Goal: Task Accomplishment & Management: Manage account settings

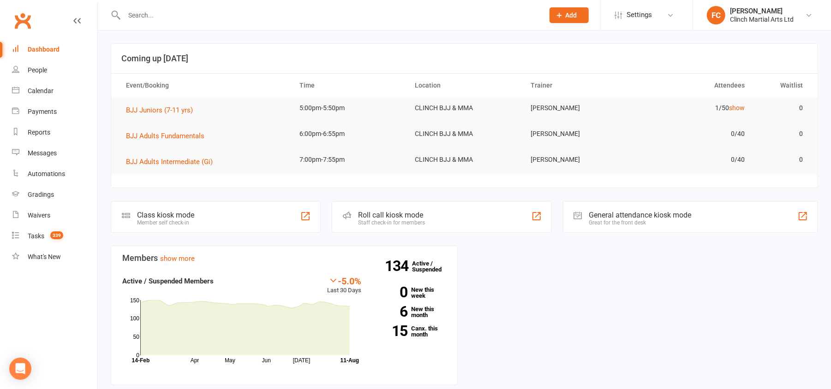
click at [223, 7] on div at bounding box center [324, 15] width 427 height 30
click at [212, 12] on input "text" at bounding box center [329, 15] width 416 height 13
paste input "Sione"
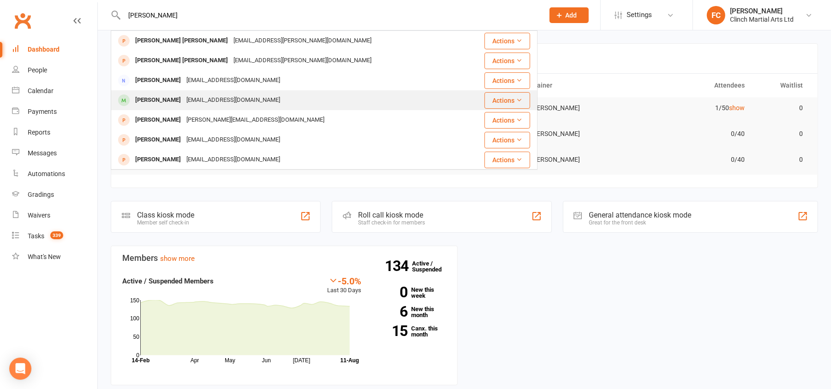
type input "Sione"
click at [187, 99] on div "[EMAIL_ADDRESS][DOMAIN_NAME]" at bounding box center [233, 100] width 99 height 13
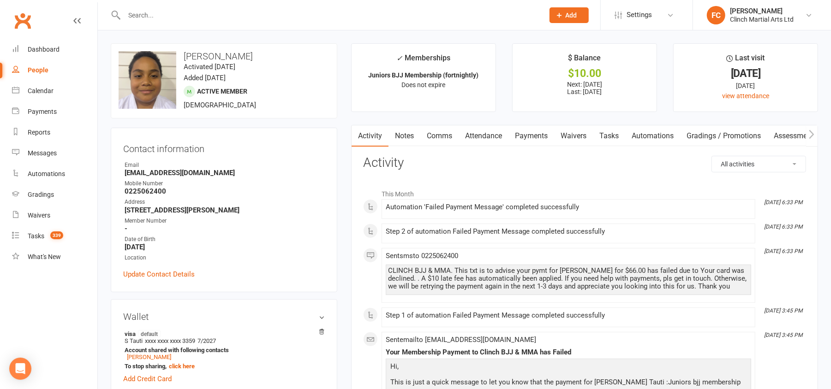
click at [535, 139] on link "Payments" at bounding box center [531, 135] width 46 height 21
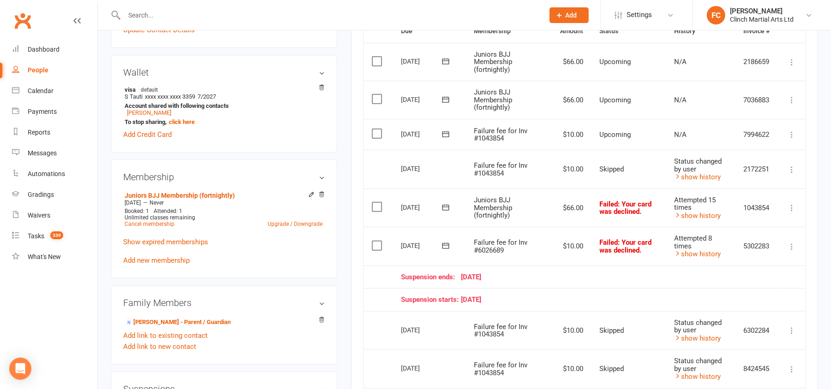
scroll to position [246, 0]
click at [445, 133] on icon at bounding box center [445, 132] width 9 height 9
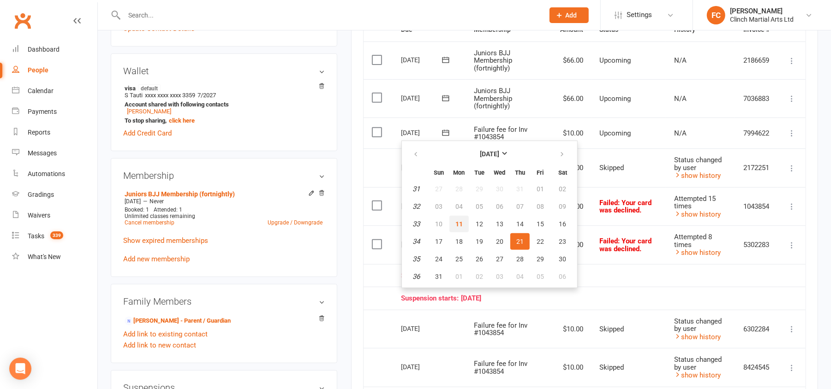
click at [458, 221] on span "11" at bounding box center [458, 224] width 7 height 7
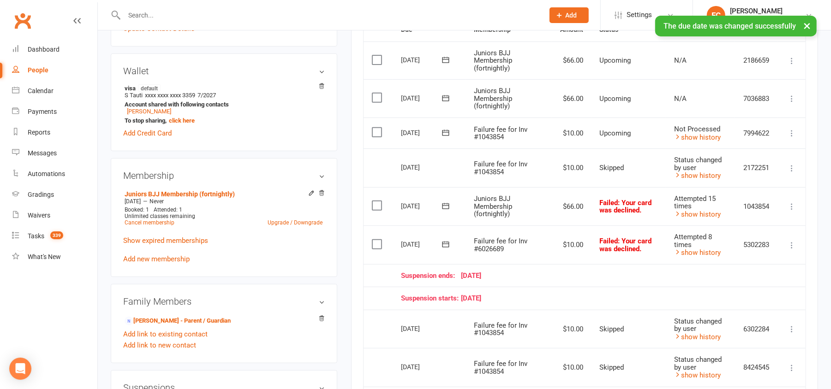
click at [374, 133] on label at bounding box center [378, 132] width 12 height 9
click at [374, 128] on input "checkbox" at bounding box center [375, 128] width 6 height 0
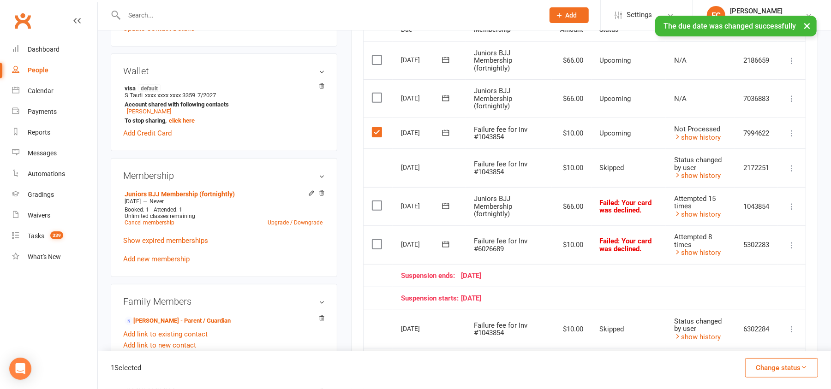
click at [793, 363] on button "Change status" at bounding box center [781, 367] width 73 height 19
click at [761, 344] on link "Skipped" at bounding box center [771, 343] width 91 height 18
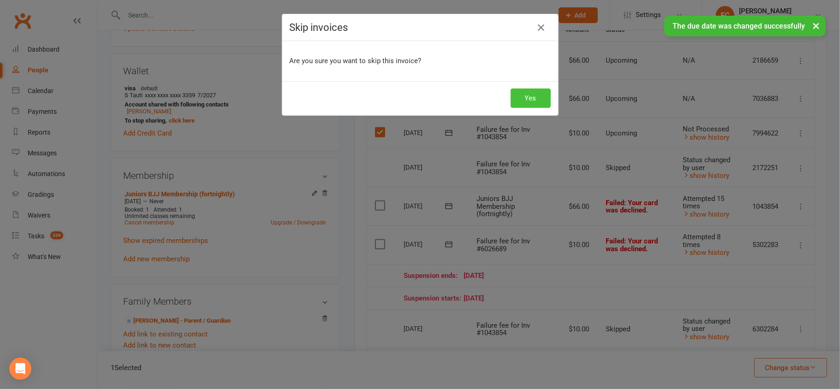
click at [518, 95] on button "Yes" at bounding box center [531, 98] width 40 height 19
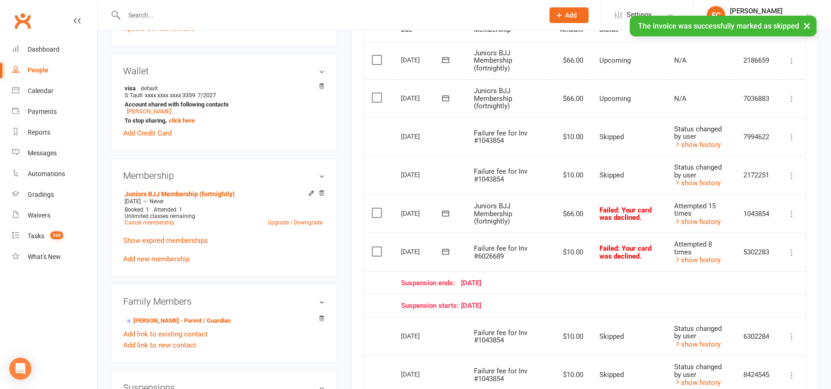
click at [447, 211] on icon at bounding box center [445, 213] width 9 height 9
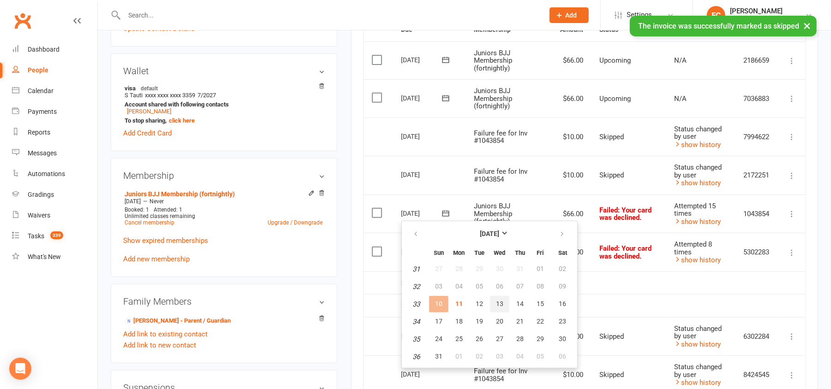
click at [498, 301] on span "13" at bounding box center [499, 303] width 7 height 7
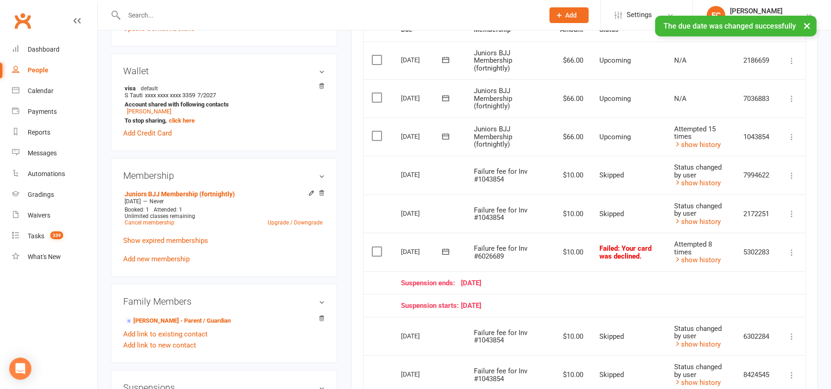
click at [442, 251] on icon at bounding box center [445, 251] width 9 height 9
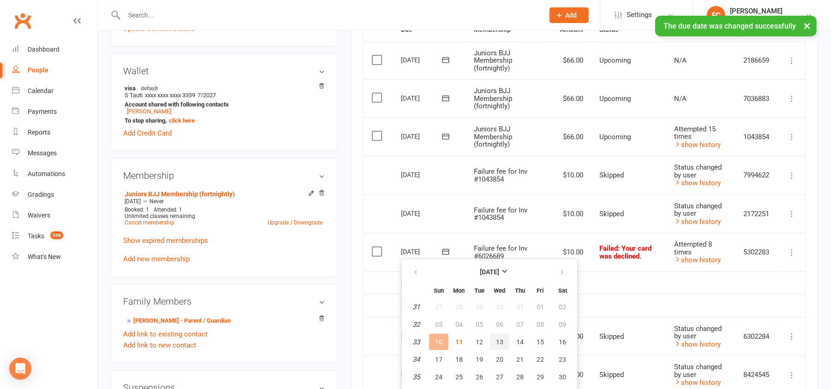
click at [496, 343] on span "13" at bounding box center [499, 342] width 7 height 7
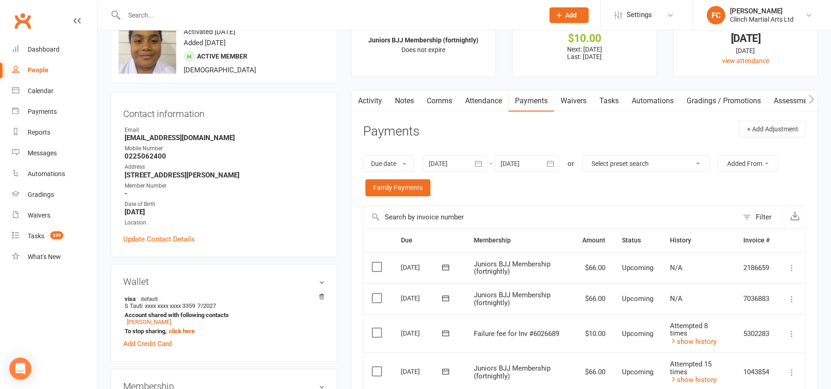
scroll to position [0, 0]
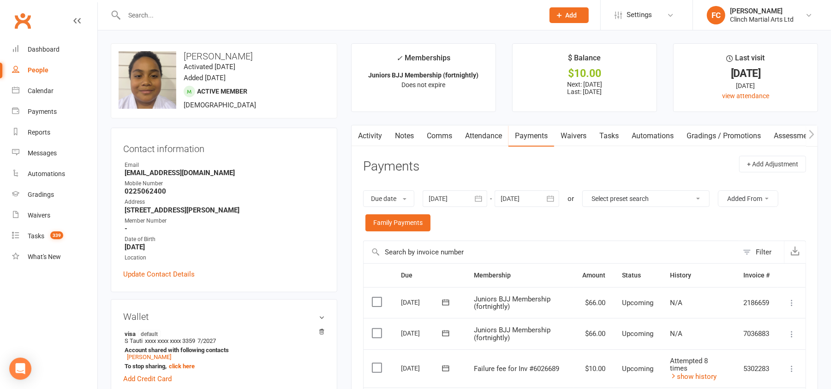
click at [572, 134] on link "Waivers" at bounding box center [573, 135] width 39 height 21
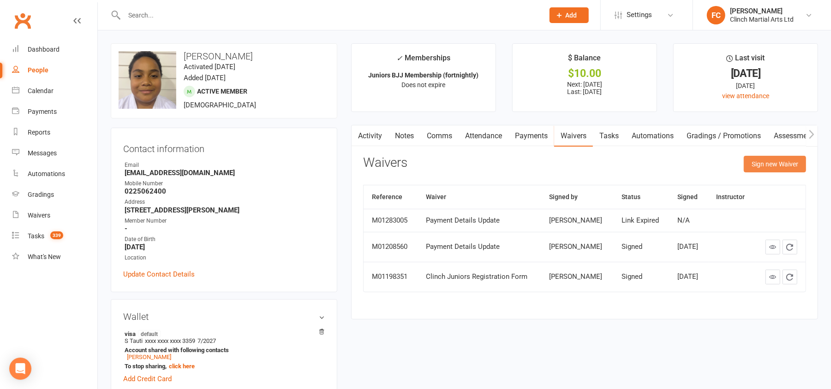
click at [777, 169] on button "Sign new Waiver" at bounding box center [775, 164] width 62 height 17
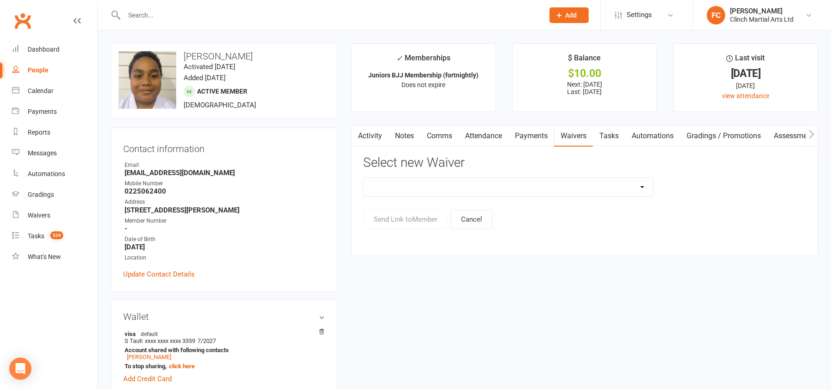
click at [425, 189] on select "Clinch Adults Bjj 6 month contract Clinch Adults BJJ Concession Pass Clinch Adu…" at bounding box center [509, 187] width 290 height 18
select select "6044"
click at [364, 179] on select "Clinch Adults Bjj 6 month contract Clinch Adults BJJ Concession Pass Clinch Adu…" at bounding box center [509, 187] width 290 height 18
click at [405, 221] on button "Send Link to Member" at bounding box center [405, 219] width 85 height 19
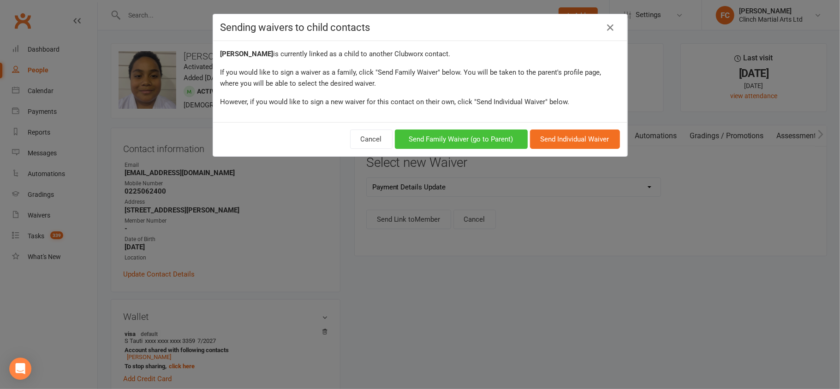
click at [444, 141] on button "Send Family Waiver (go to Parent)" at bounding box center [461, 139] width 133 height 19
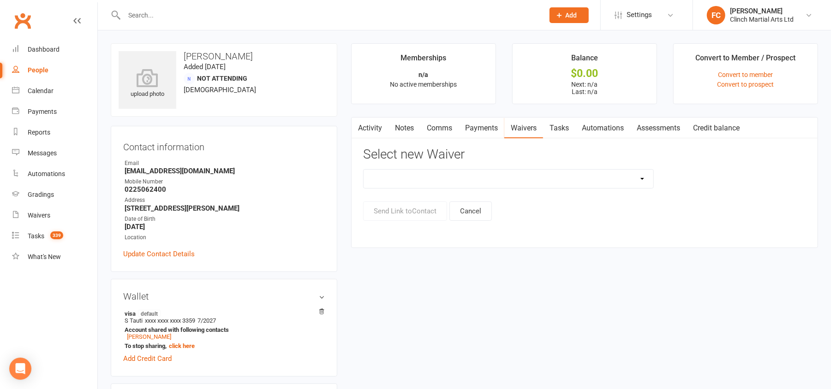
click at [484, 130] on link "Payments" at bounding box center [482, 128] width 46 height 21
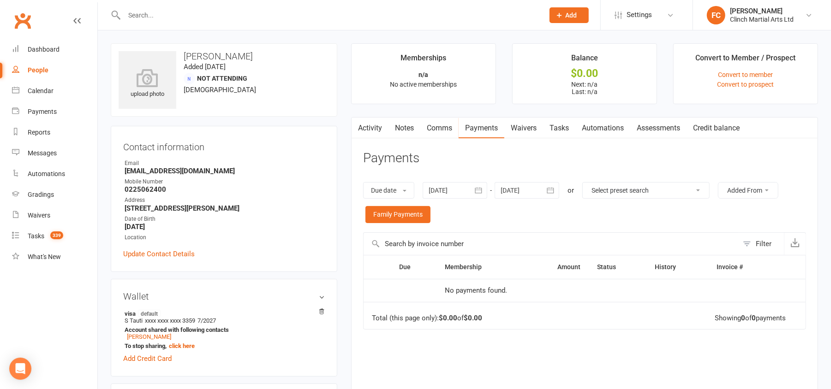
click at [523, 130] on link "Waivers" at bounding box center [523, 128] width 39 height 21
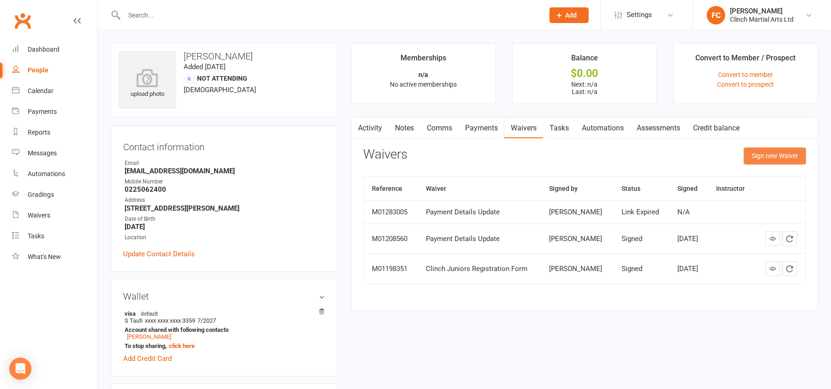
click at [779, 161] on button "Sign new Waiver" at bounding box center [775, 156] width 62 height 17
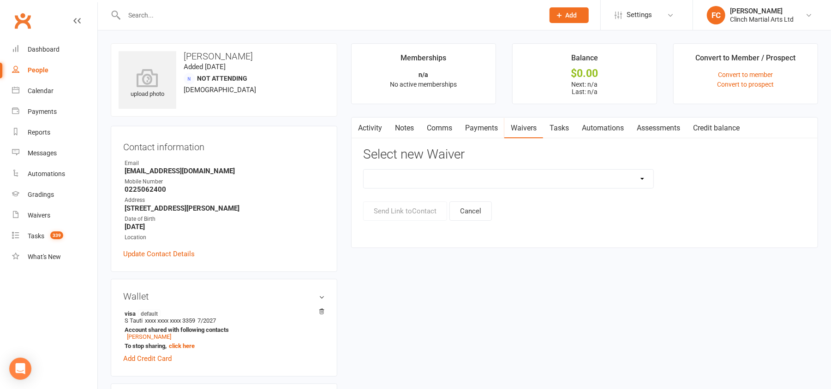
click at [439, 178] on select "Clinch Adults Bjj 6 month contract Clinch Adults BJJ Concession Pass Clinch Adu…" at bounding box center [509, 179] width 290 height 18
select select "6044"
click at [364, 170] on select "Clinch Adults Bjj 6 month contract Clinch Adults BJJ Concession Pass Clinch Adu…" at bounding box center [509, 179] width 290 height 18
click at [395, 211] on button "Send Link to Contact" at bounding box center [405, 211] width 84 height 19
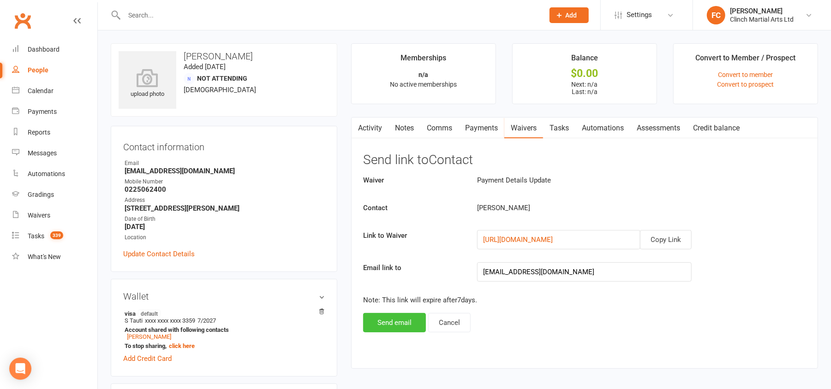
click at [390, 325] on button "Send email" at bounding box center [394, 322] width 63 height 19
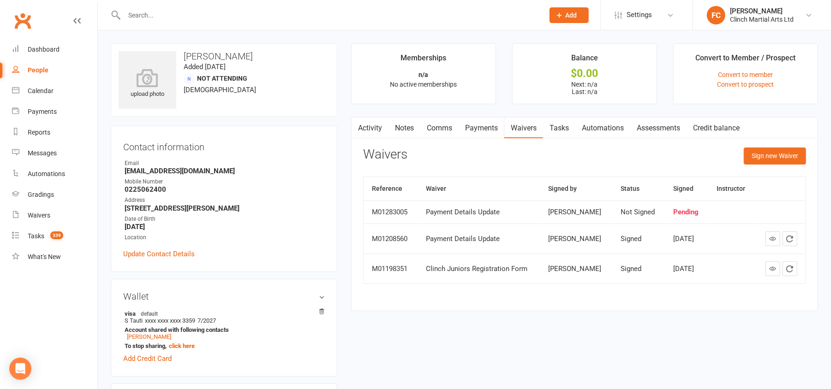
click at [242, 17] on input "text" at bounding box center [329, 15] width 416 height 13
paste input "[PERSON_NAME]"
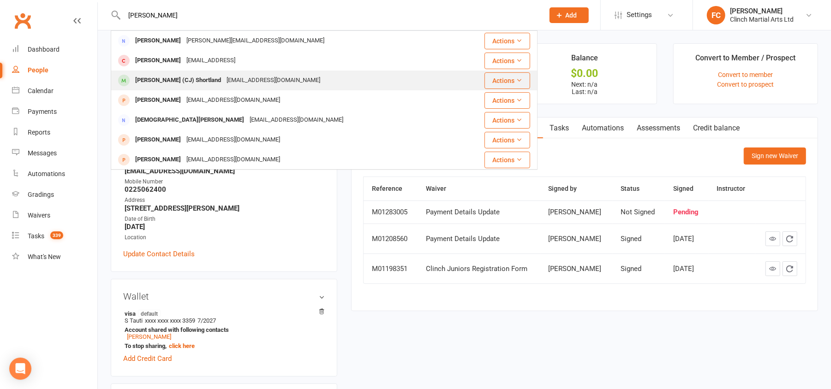
type input "[PERSON_NAME]"
click at [224, 77] on div "[EMAIL_ADDRESS][DOMAIN_NAME]" at bounding box center [273, 80] width 99 height 13
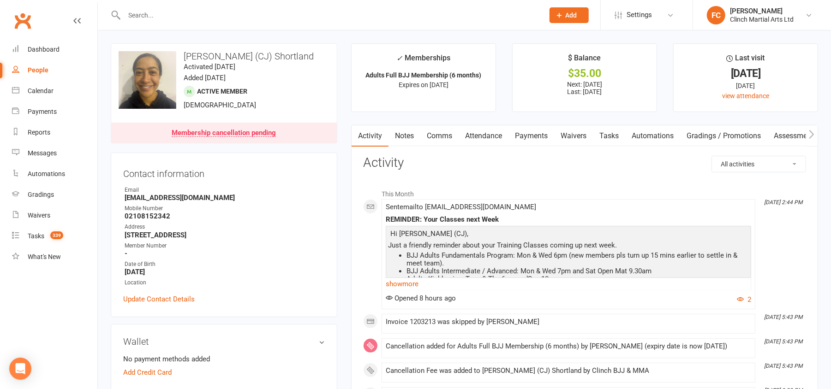
click at [531, 135] on link "Payments" at bounding box center [531, 135] width 46 height 21
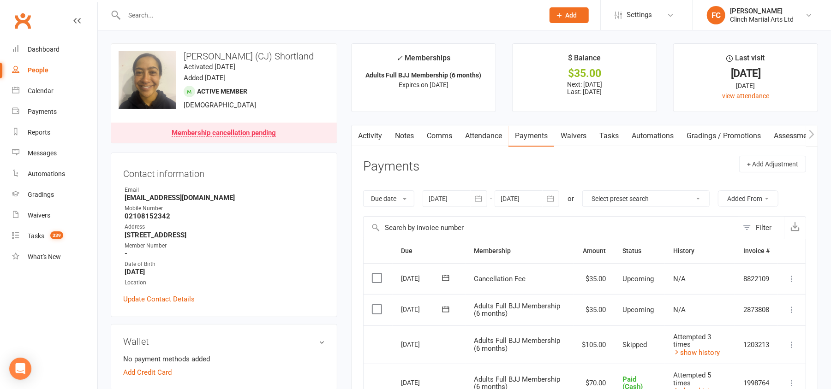
scroll to position [123, 0]
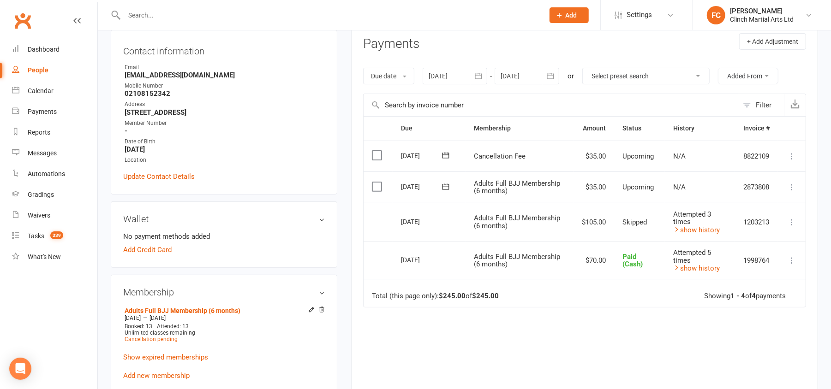
click at [464, 305] on td "Total (this page only): $245.00 of $245.00 Showing 1 - 4 of 4 payments" at bounding box center [585, 294] width 442 height 28
click at [495, 370] on div "Due Contact Membership Amount Status History Invoice # Select this [DATE] [PERS…" at bounding box center [584, 271] width 443 height 310
